Goal: Task Accomplishment & Management: Use online tool/utility

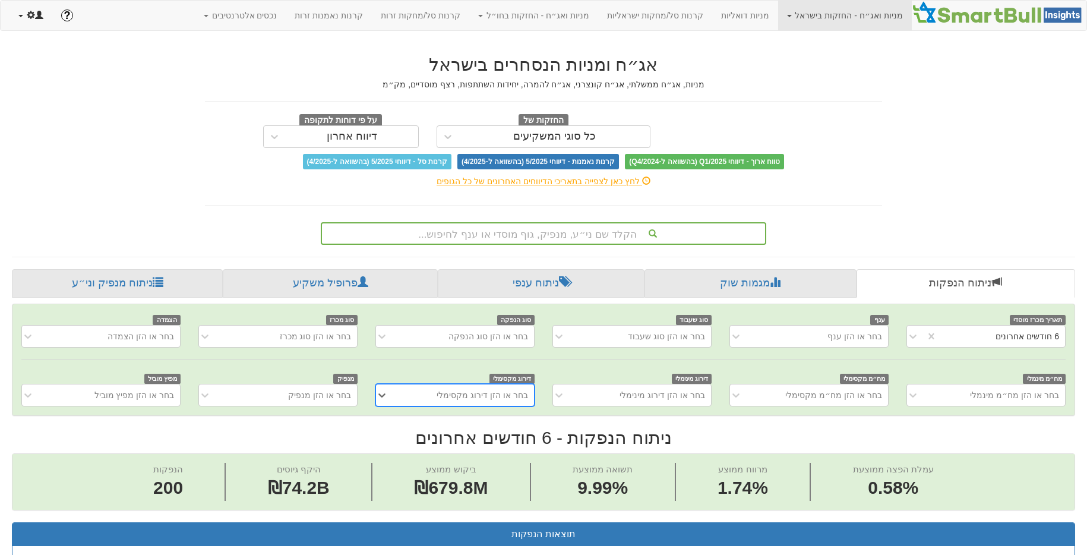
click at [22, 12] on link at bounding box center [31, 16] width 43 height 30
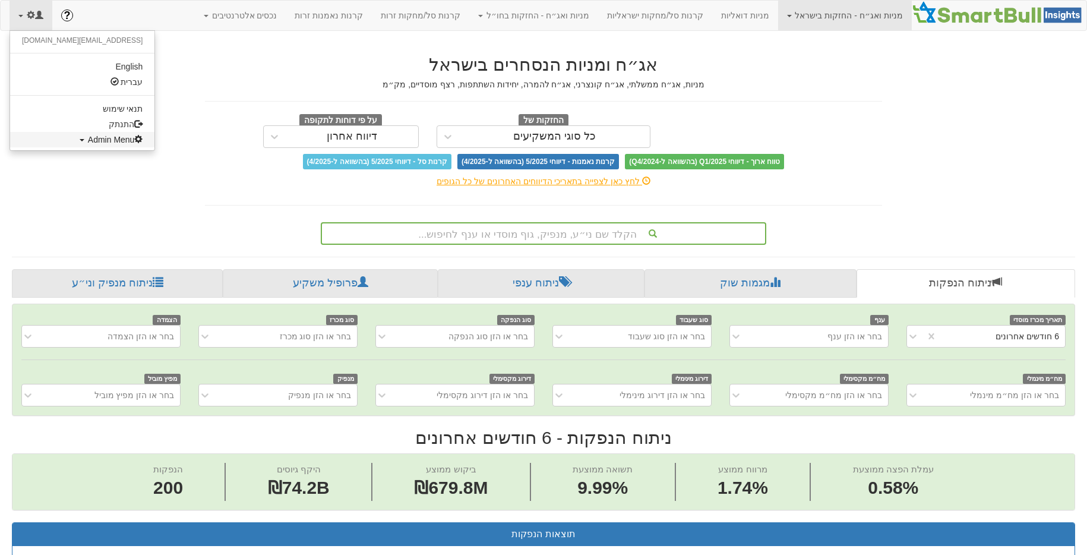
click at [88, 142] on span "Admin Menu" at bounding box center [115, 140] width 55 height 10
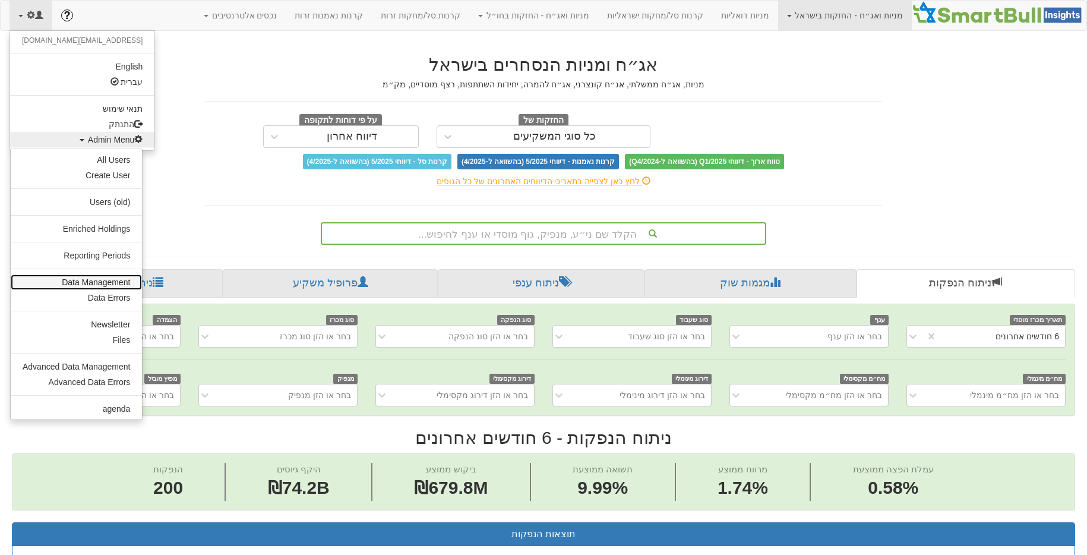
click at [102, 283] on link "Data Management" at bounding box center [76, 281] width 131 height 15
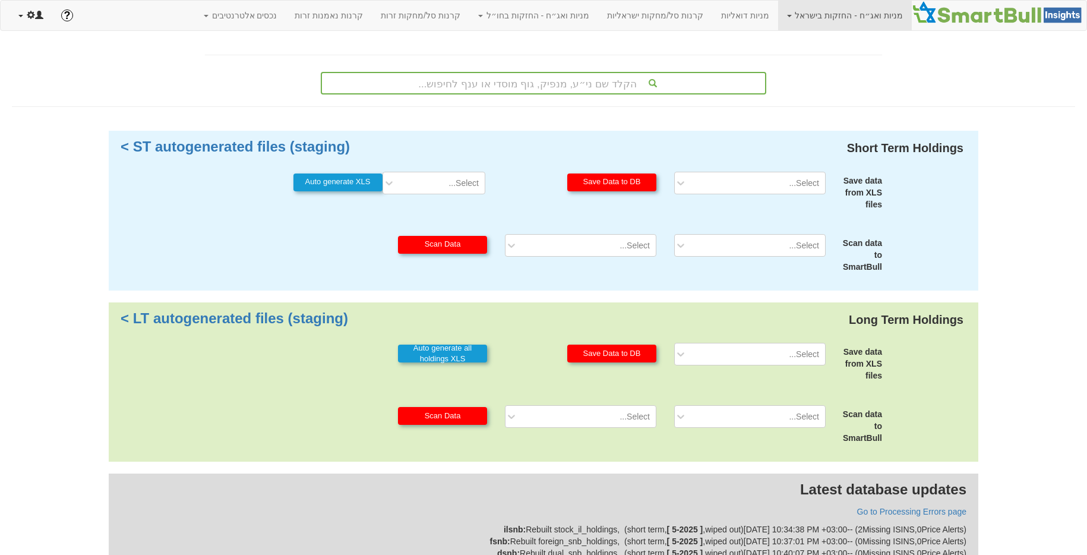
scroll to position [233, 0]
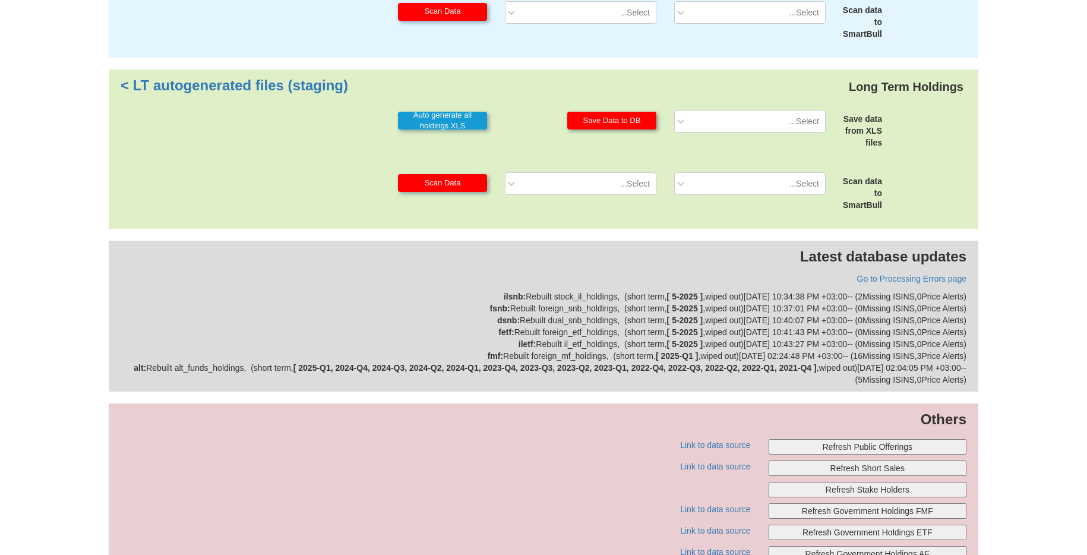
click at [864, 450] on button "Refresh Public Offerings" at bounding box center [868, 446] width 198 height 15
